Goal: Use online tool/utility: Utilize a website feature to perform a specific function

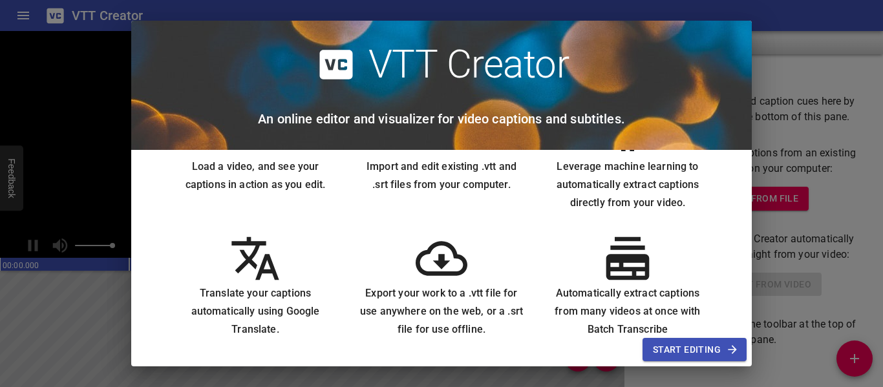
scroll to position [95, 0]
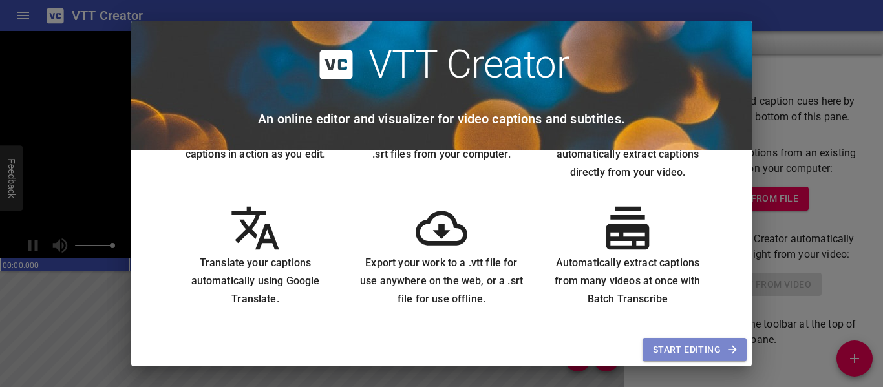
click at [679, 349] on span "Start Editing" at bounding box center [694, 350] width 83 height 16
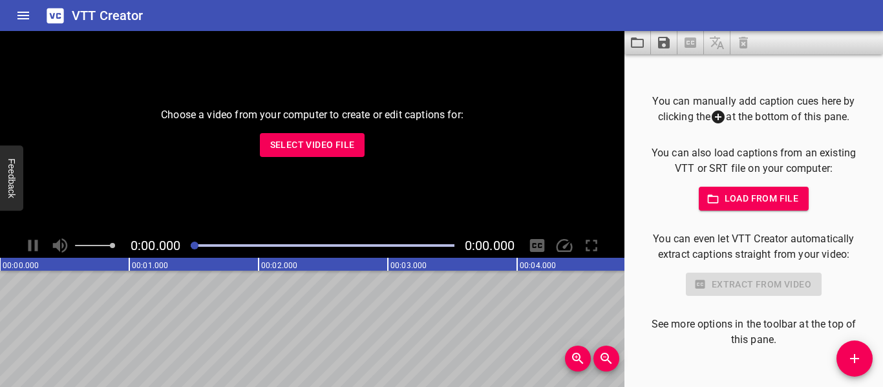
click at [299, 148] on span "Select Video File" at bounding box center [312, 145] width 85 height 16
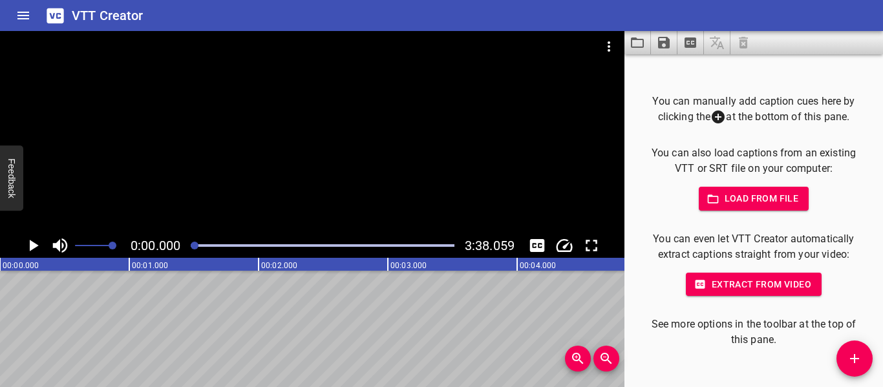
click at [749, 285] on span "Extract from video" at bounding box center [754, 285] width 115 height 16
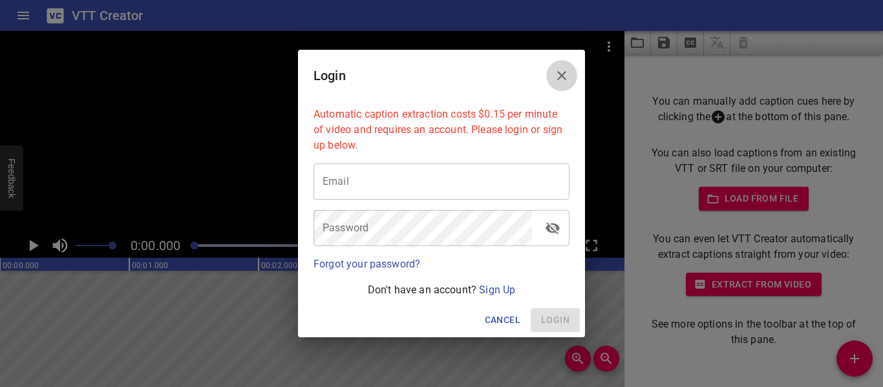
click at [567, 70] on icon "Close" at bounding box center [562, 76] width 16 height 16
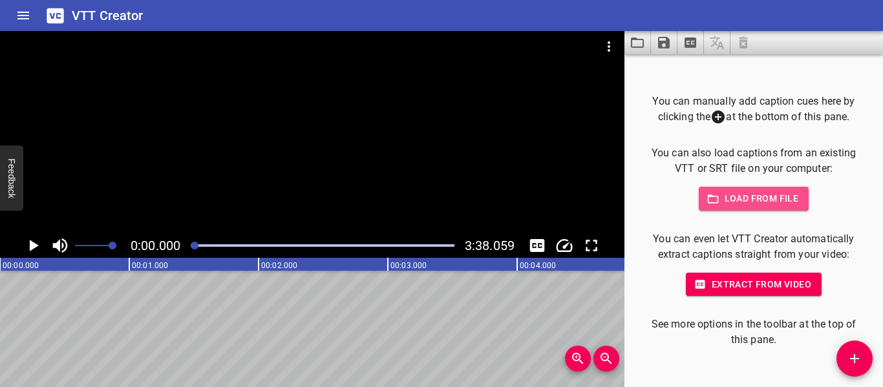
click at [742, 210] on button "Load from file" at bounding box center [754, 199] width 111 height 24
click at [697, 47] on icon "Extract captions from video" at bounding box center [691, 43] width 16 height 16
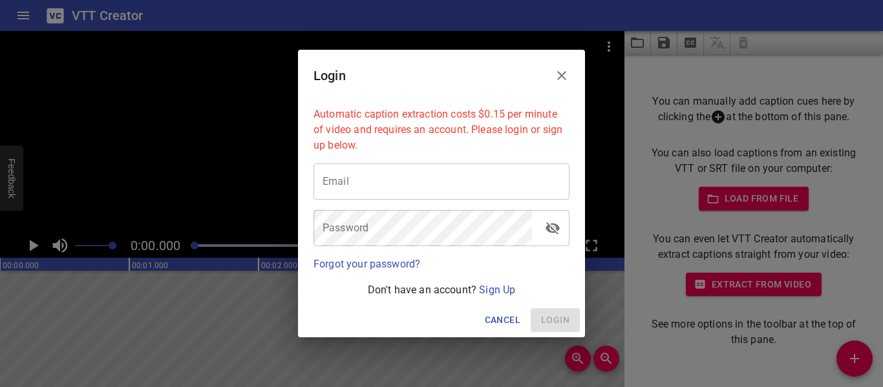
click at [503, 176] on input "email" at bounding box center [442, 182] width 256 height 36
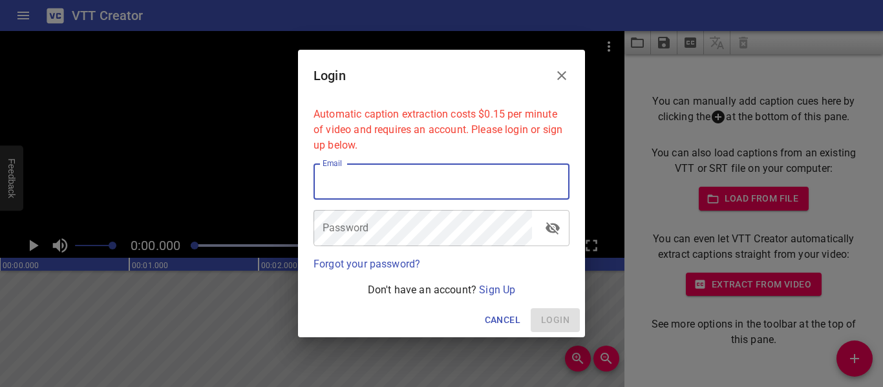
click at [415, 184] on input "email" at bounding box center [442, 182] width 256 height 36
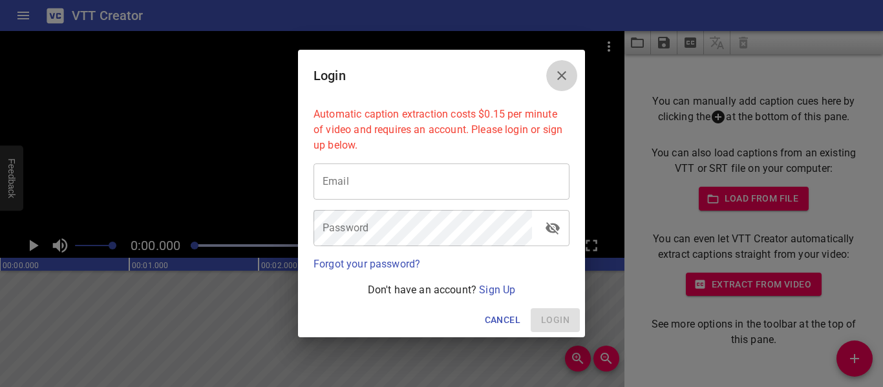
click at [567, 70] on icon "Close" at bounding box center [562, 76] width 16 height 16
